Goal: Transaction & Acquisition: Subscribe to service/newsletter

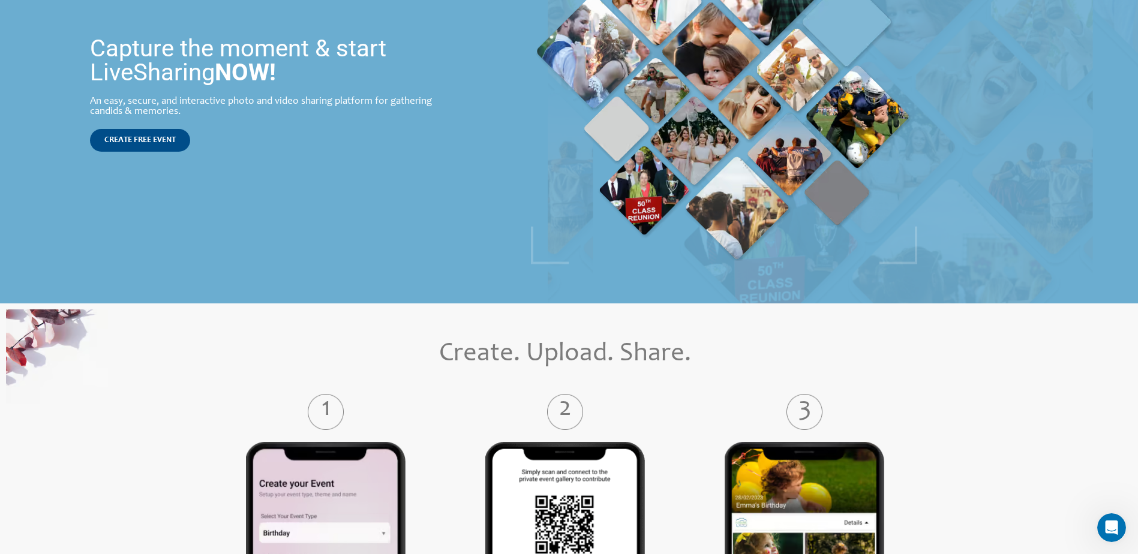
scroll to position [60, 0]
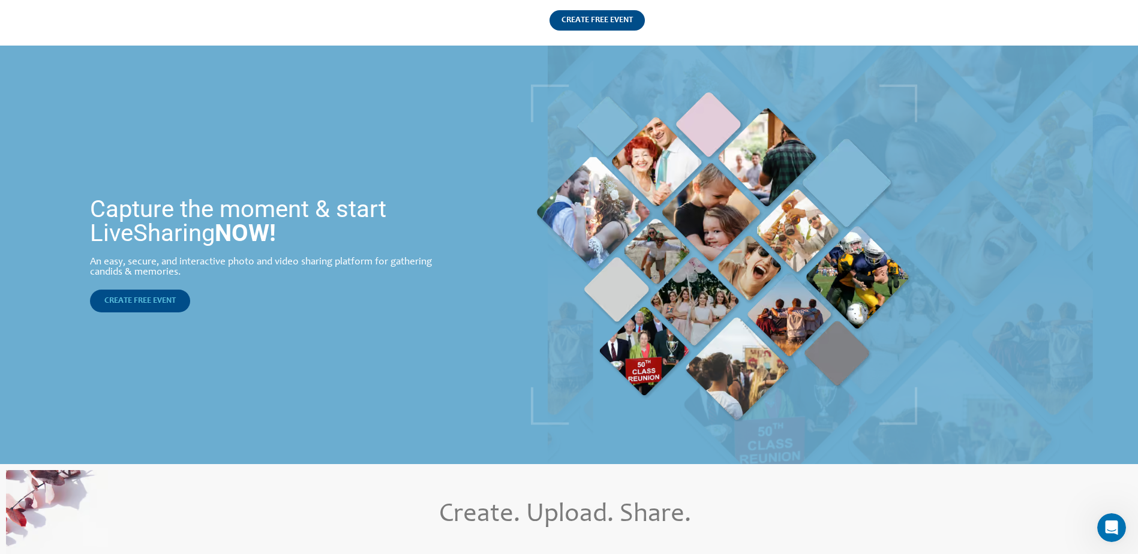
click at [149, 299] on span "CREATE FREE EVENT" at bounding box center [139, 301] width 71 height 8
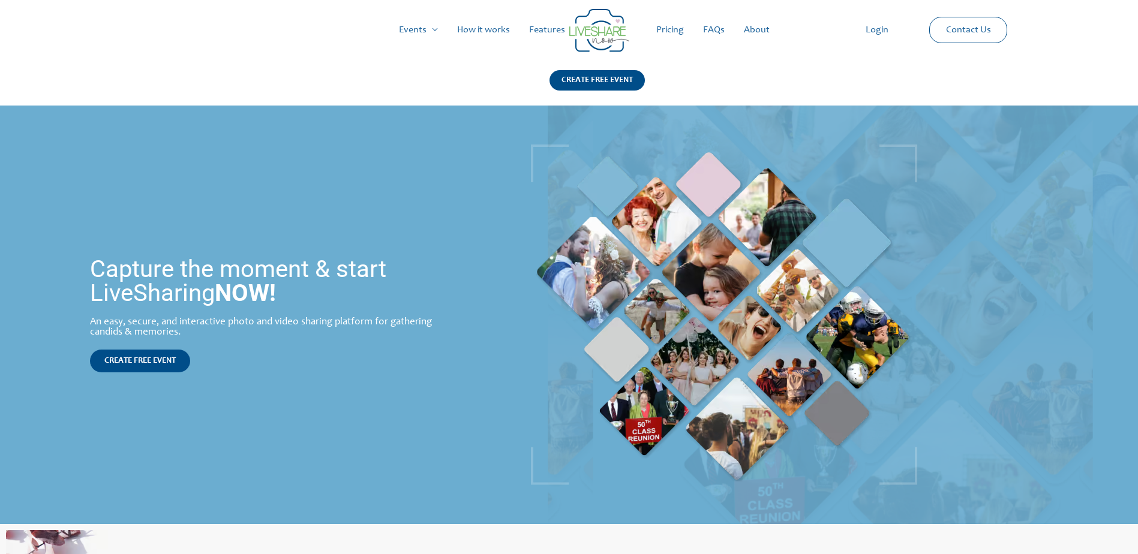
scroll to position [60, 0]
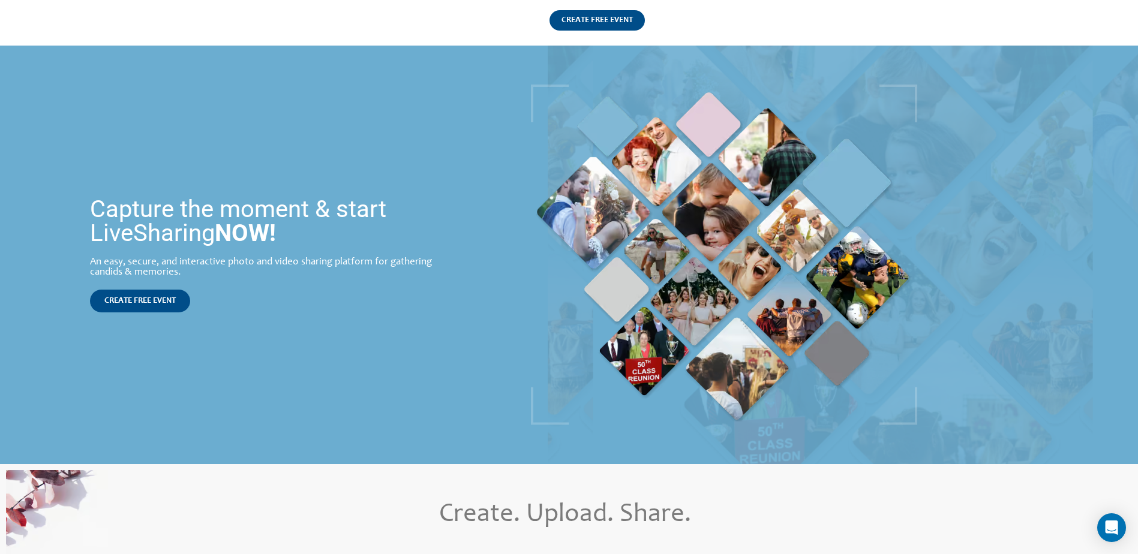
click at [324, 308] on div "CREATE FREE EVENT" at bounding box center [271, 301] width 363 height 23
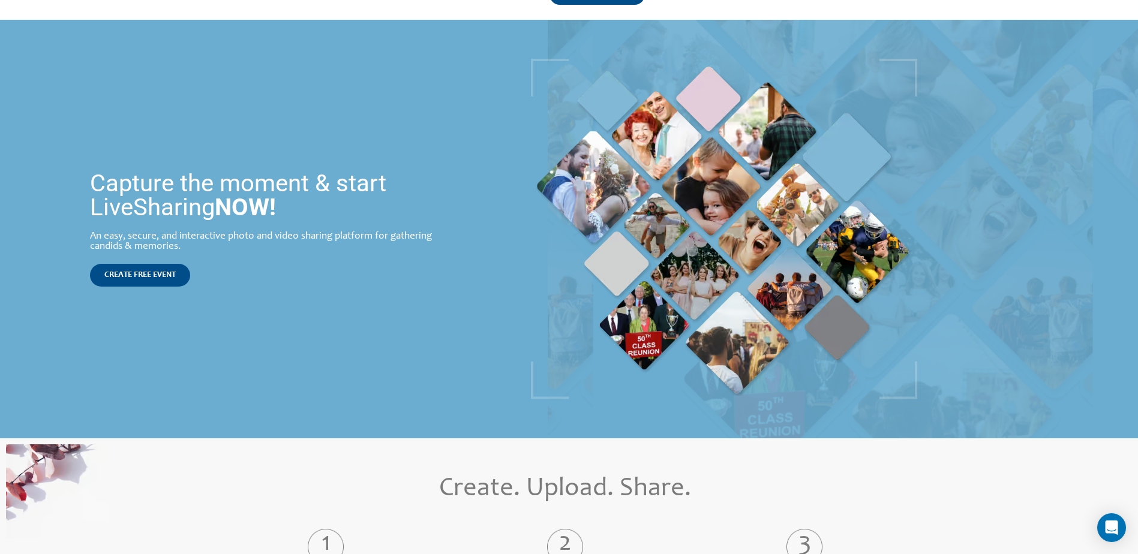
scroll to position [0, 0]
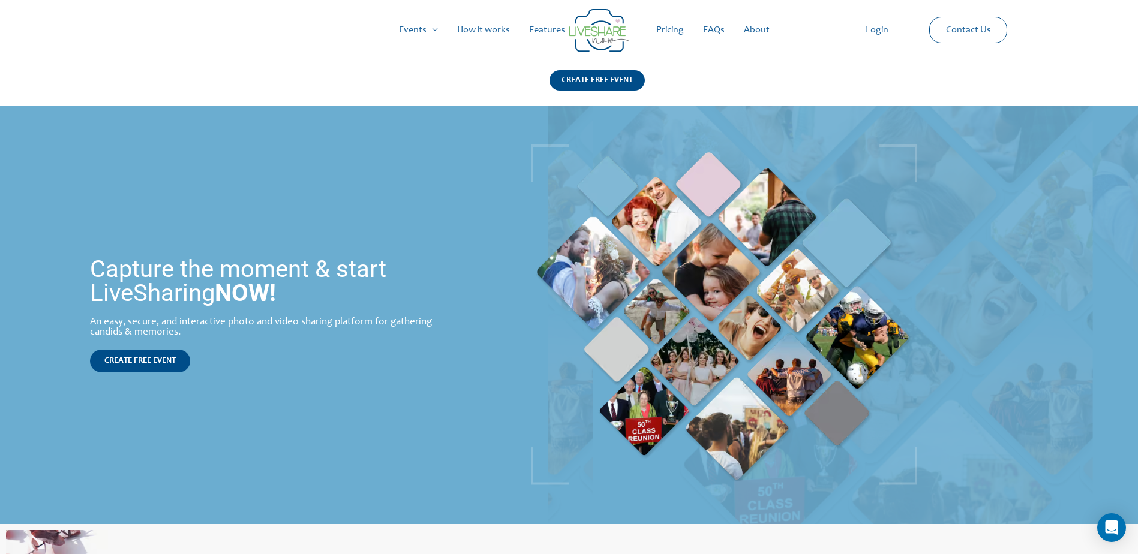
click at [673, 30] on link "Pricing" at bounding box center [670, 30] width 47 height 38
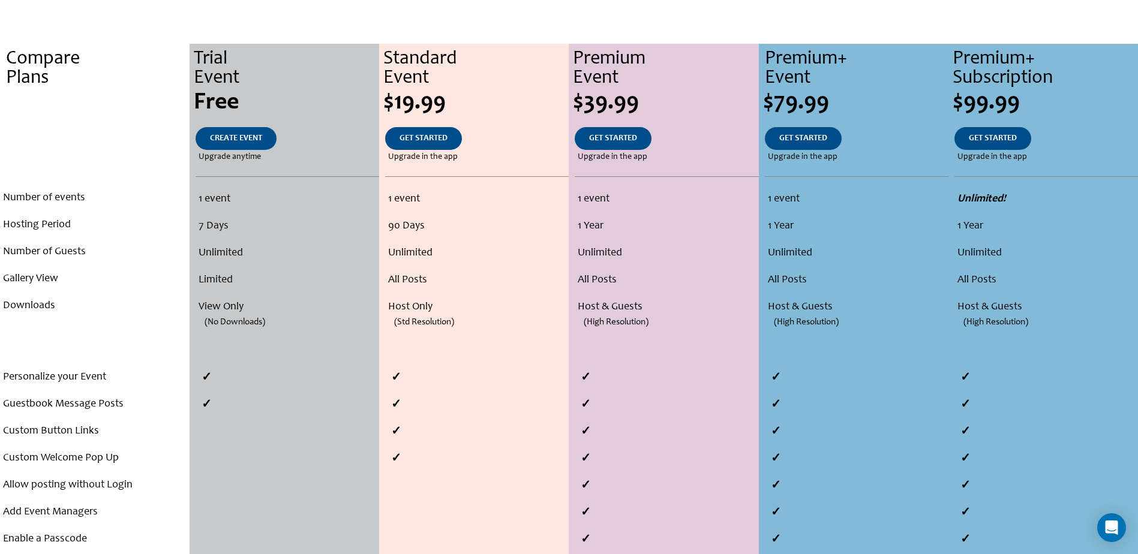
scroll to position [300, 0]
